Goal: Task Accomplishment & Management: Manage account settings

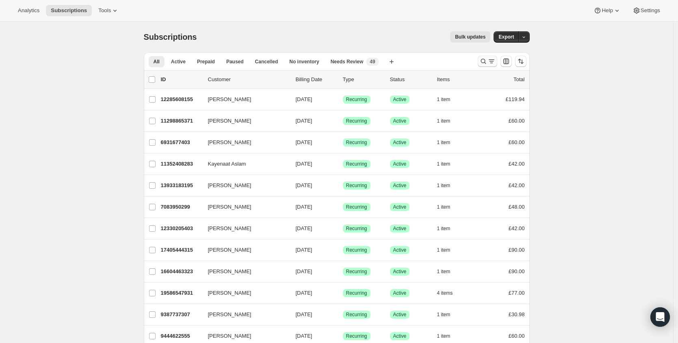
click at [483, 60] on icon "Search and filter results" at bounding box center [483, 61] width 8 height 8
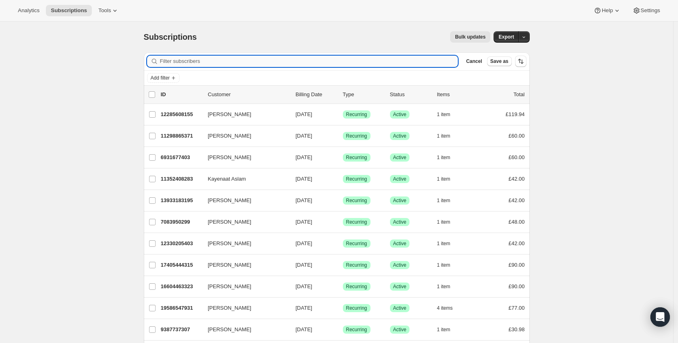
paste input "[EMAIL_ADDRESS][DOMAIN_NAME]"
type input "[EMAIL_ADDRESS][DOMAIN_NAME]"
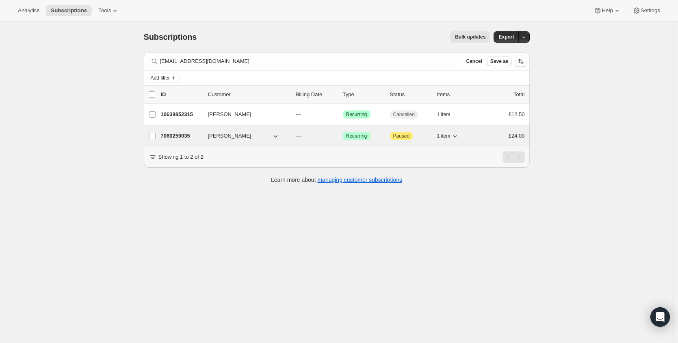
click at [190, 132] on p "7060259035" at bounding box center [181, 136] width 41 height 8
click at [184, 137] on p "7060259035" at bounding box center [181, 136] width 41 height 8
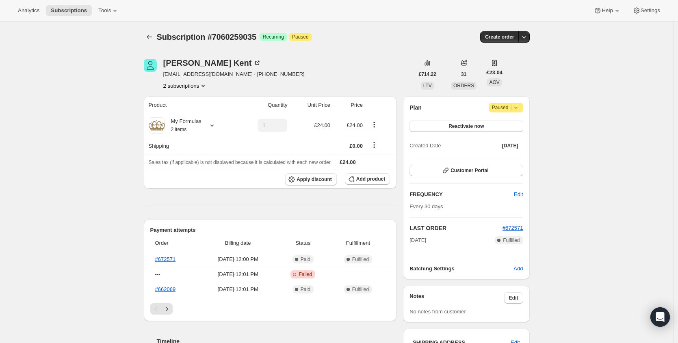
click at [512, 108] on span "Paused |" at bounding box center [506, 108] width 28 height 8
click at [425, 103] on div "Plan Attention Paused |" at bounding box center [466, 108] width 113 height 10
click at [493, 128] on button "Reactivate now" at bounding box center [466, 126] width 113 height 11
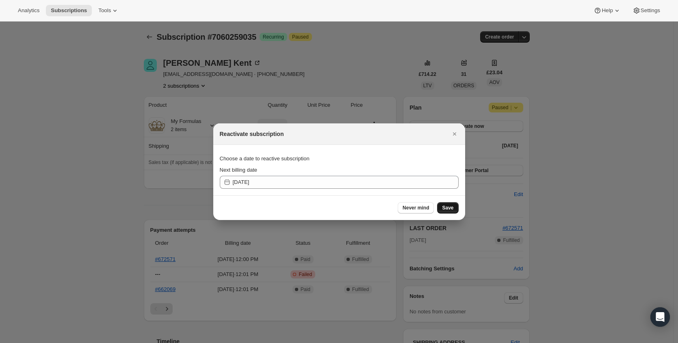
click at [449, 210] on span "Save" at bounding box center [447, 208] width 11 height 7
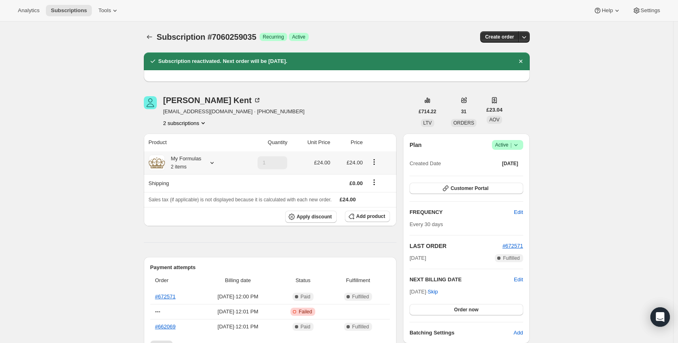
click at [199, 165] on div "My Formulas 2 items" at bounding box center [183, 163] width 37 height 16
click at [375, 164] on icon "Product actions" at bounding box center [373, 164] width 1 height 1
click at [377, 207] on span "Edit box" at bounding box center [376, 206] width 50 height 8
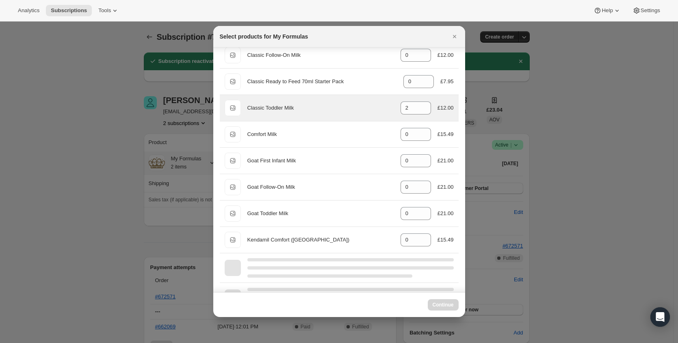
scroll to position [49, 0]
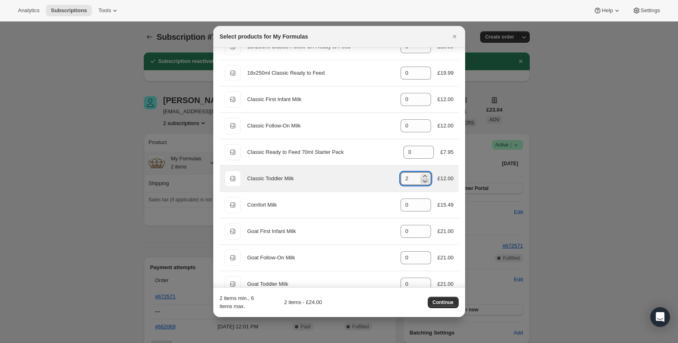
click at [421, 183] on icon ":rh1:" at bounding box center [425, 181] width 8 height 8
type input "0"
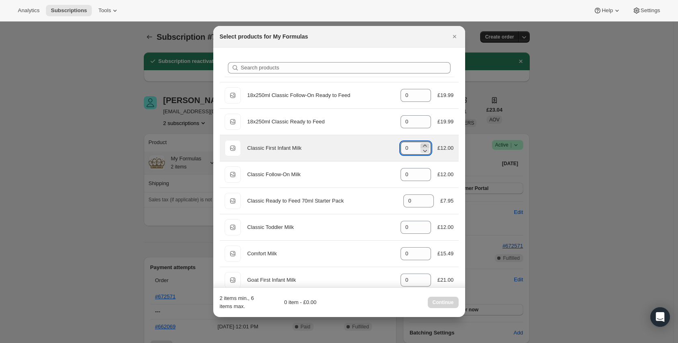
click at [423, 145] on icon ":rh1:" at bounding box center [425, 146] width 4 height 2
type input "2"
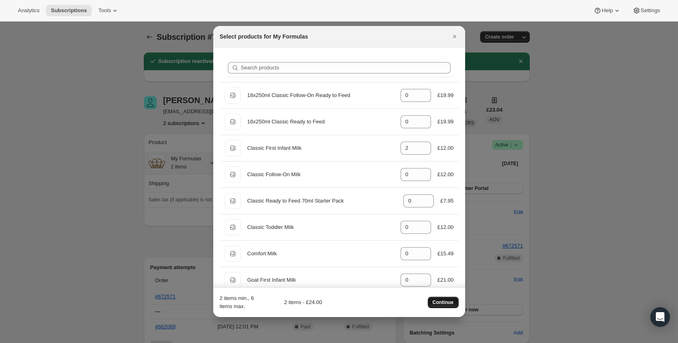
click at [449, 302] on span "Continue" at bounding box center [443, 302] width 21 height 7
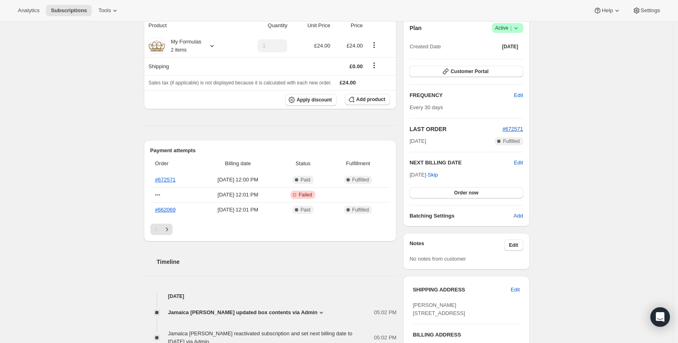
scroll to position [178, 0]
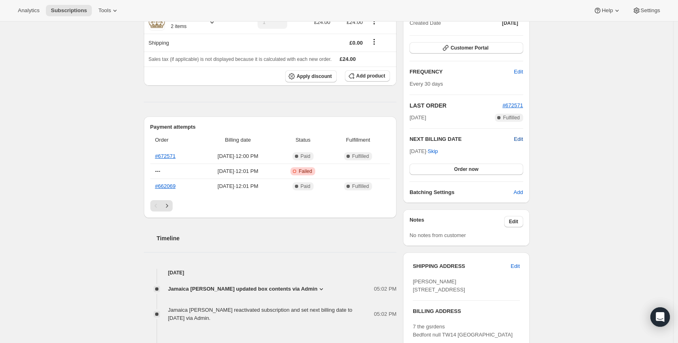
click at [519, 139] on span "Edit" at bounding box center [518, 139] width 9 height 8
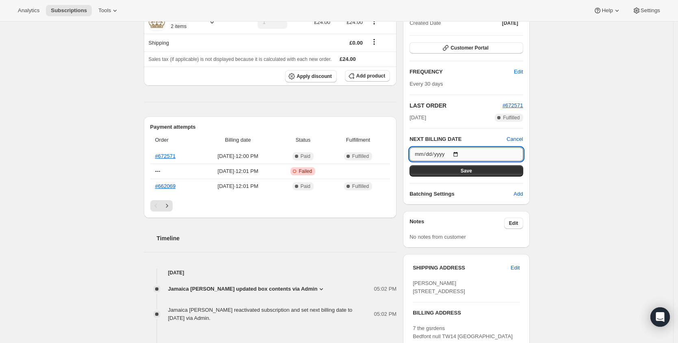
click at [462, 154] on input "[DATE]" at bounding box center [466, 154] width 113 height 14
type input "[DATE]"
click at [498, 171] on button "Save" at bounding box center [466, 170] width 113 height 11
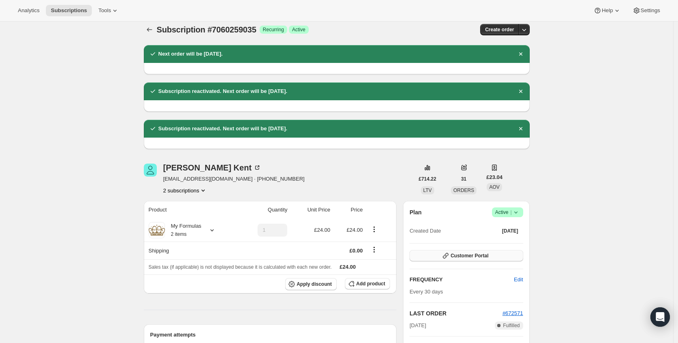
scroll to position [0, 0]
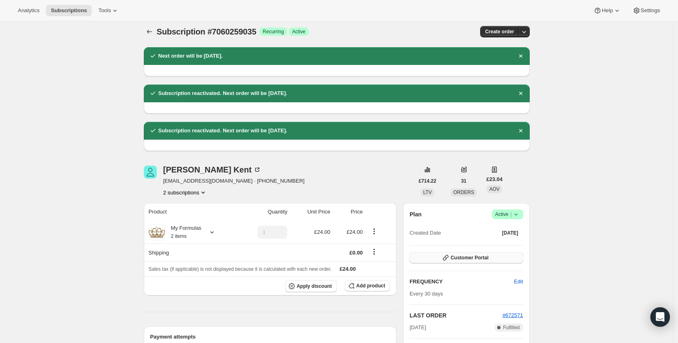
click at [505, 259] on button "Customer Portal" at bounding box center [466, 257] width 113 height 11
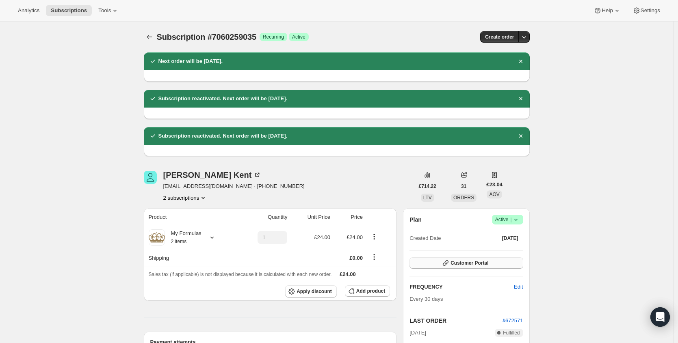
scroll to position [7, 0]
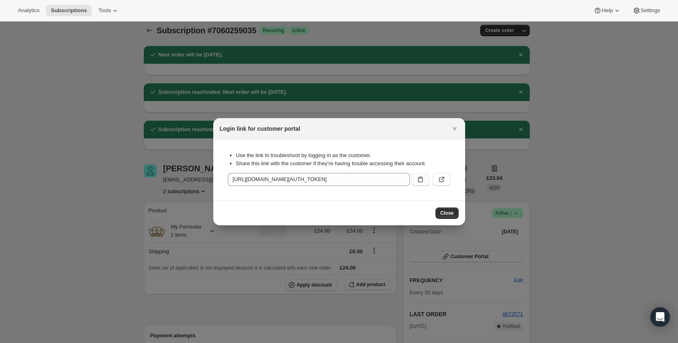
click at [419, 181] on icon ":rmf:" at bounding box center [420, 180] width 8 height 8
